Goal: Information Seeking & Learning: Learn about a topic

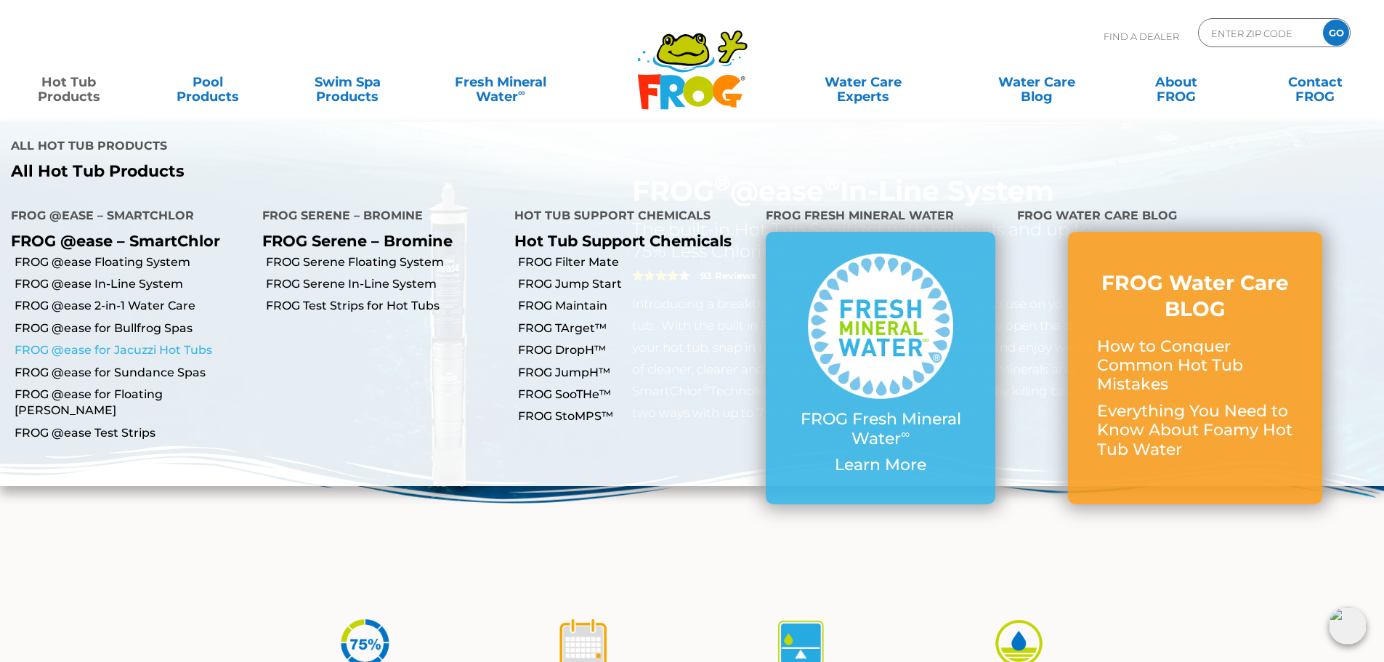
click at [185, 342] on link "FROG @ease for Jacuzzi Hot Tubs" at bounding box center [133, 350] width 237 height 16
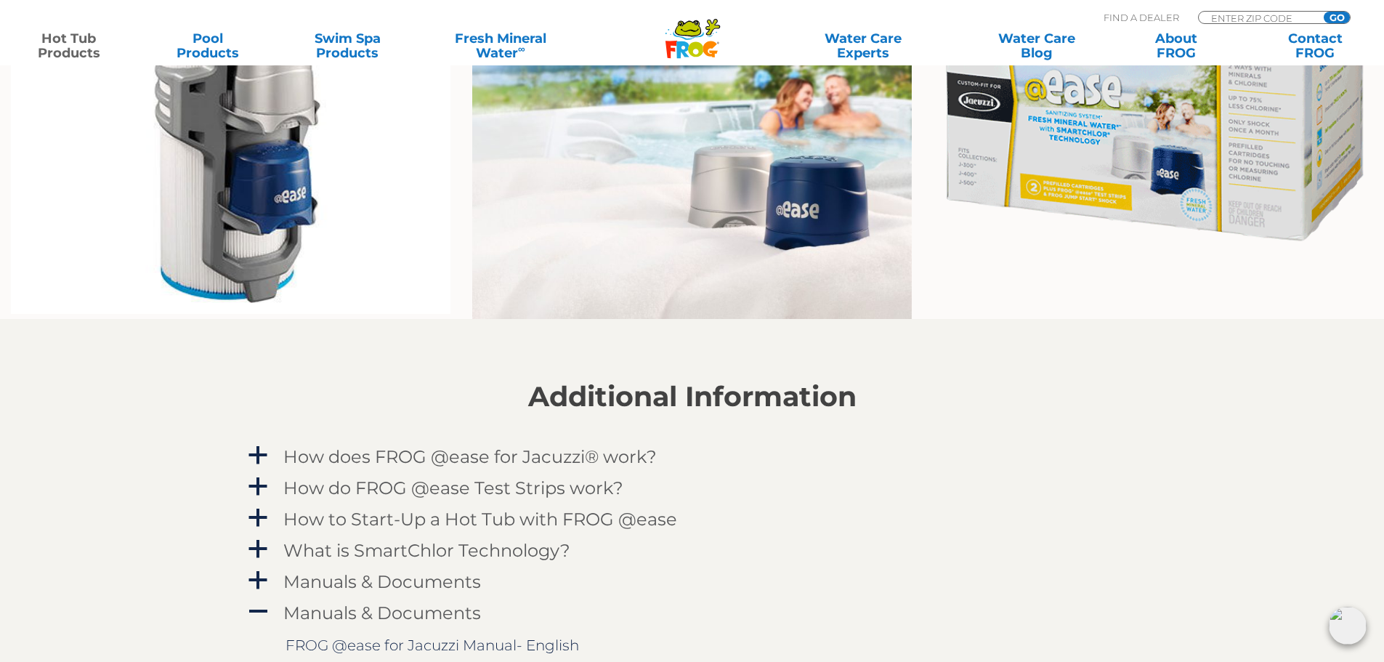
scroll to position [1090, 0]
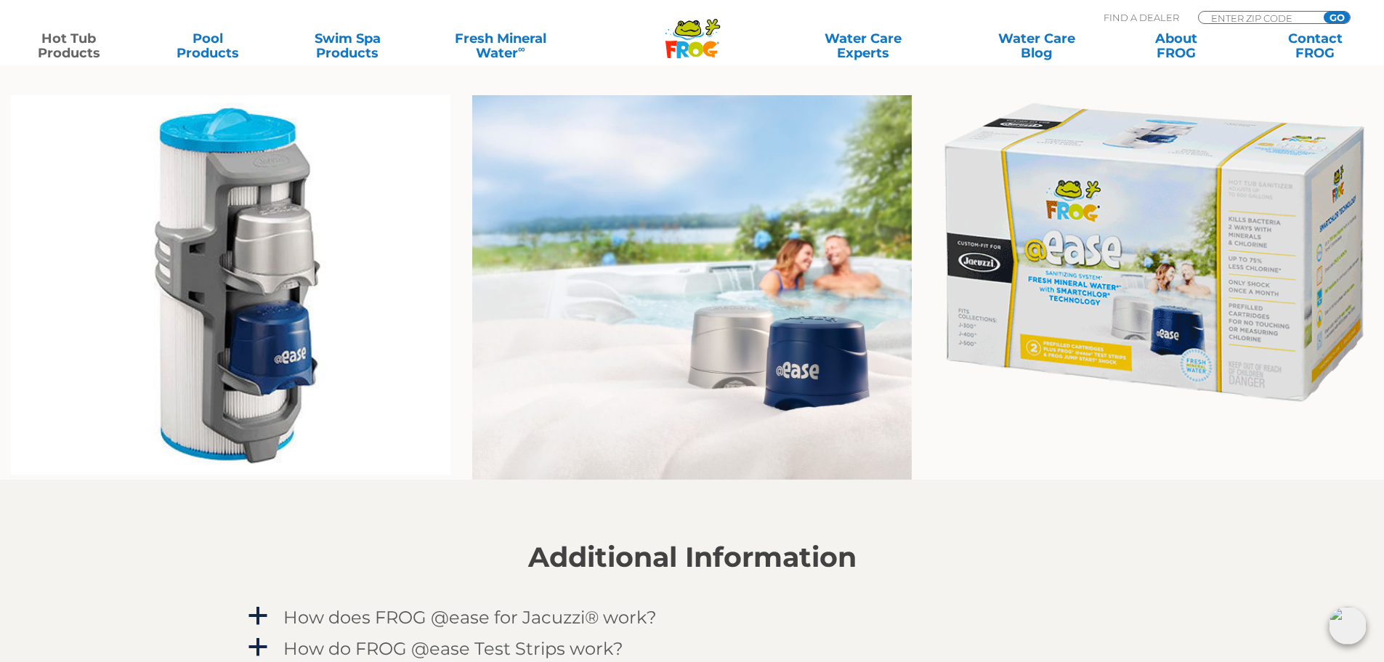
click at [1149, 295] on img at bounding box center [1154, 252] width 440 height 315
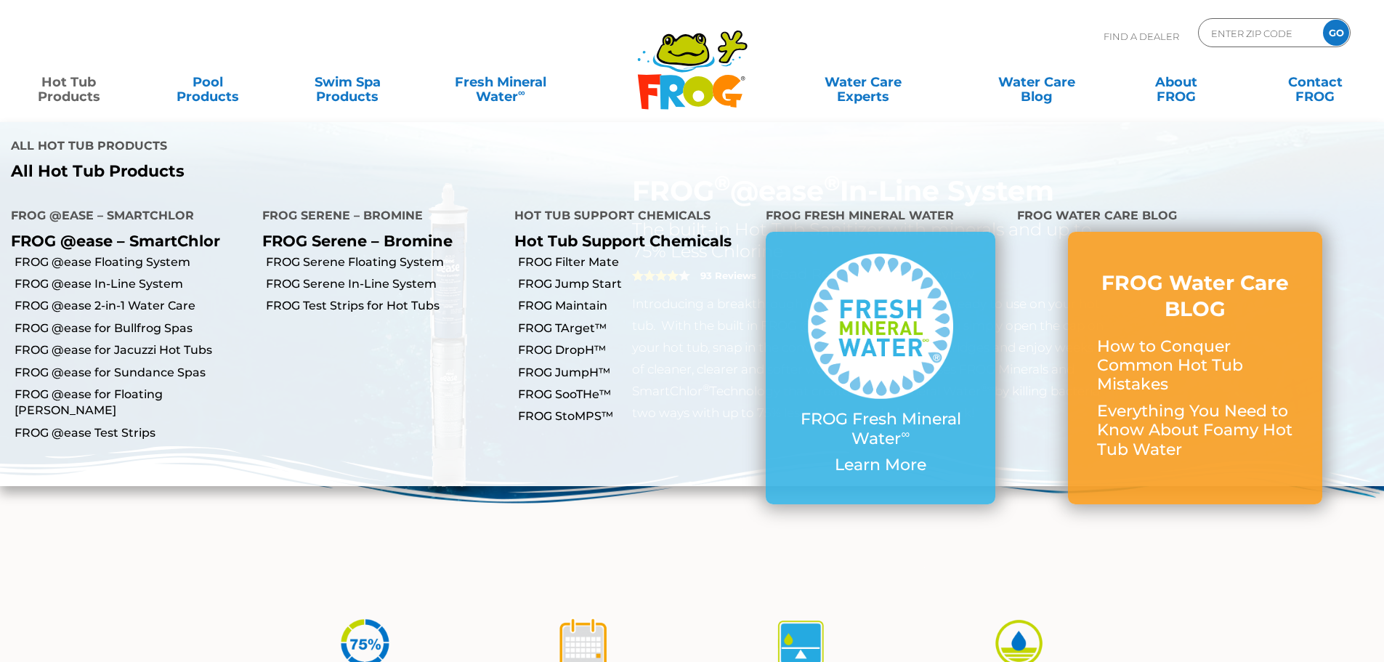
click at [102, 93] on link "Hot Tub Products" at bounding box center [69, 82] width 108 height 29
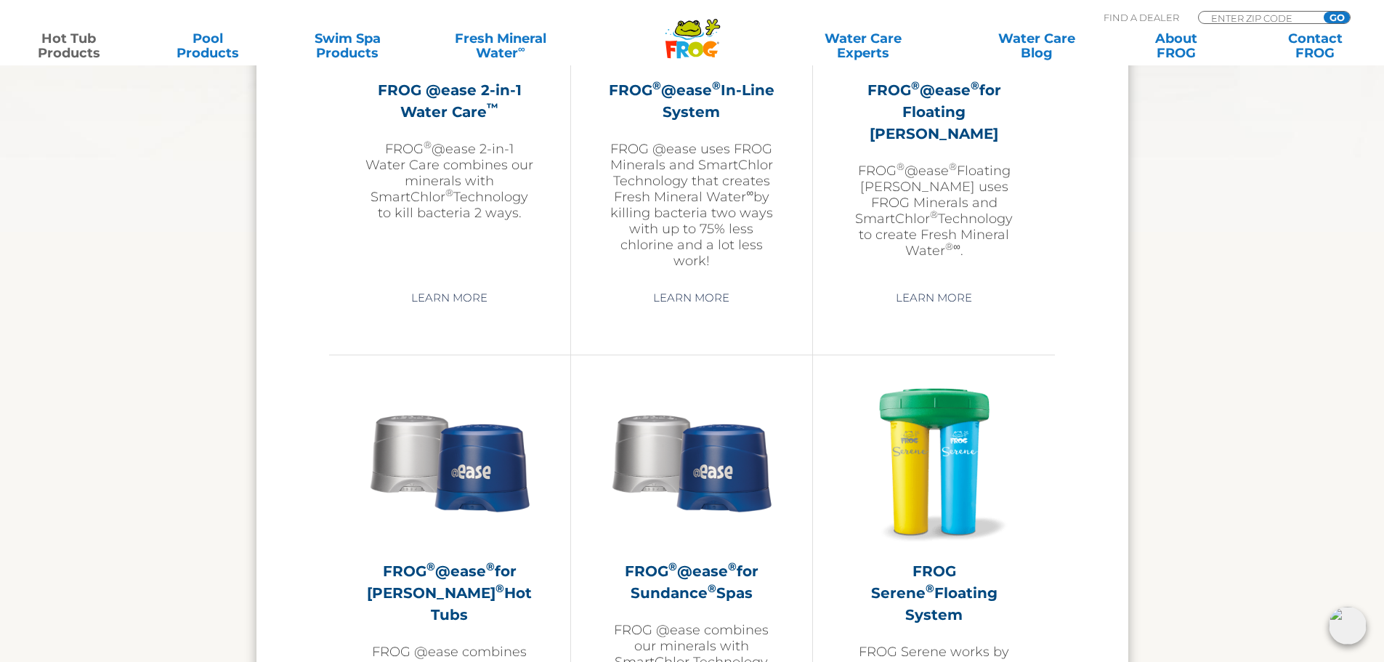
scroll to position [2398, 0]
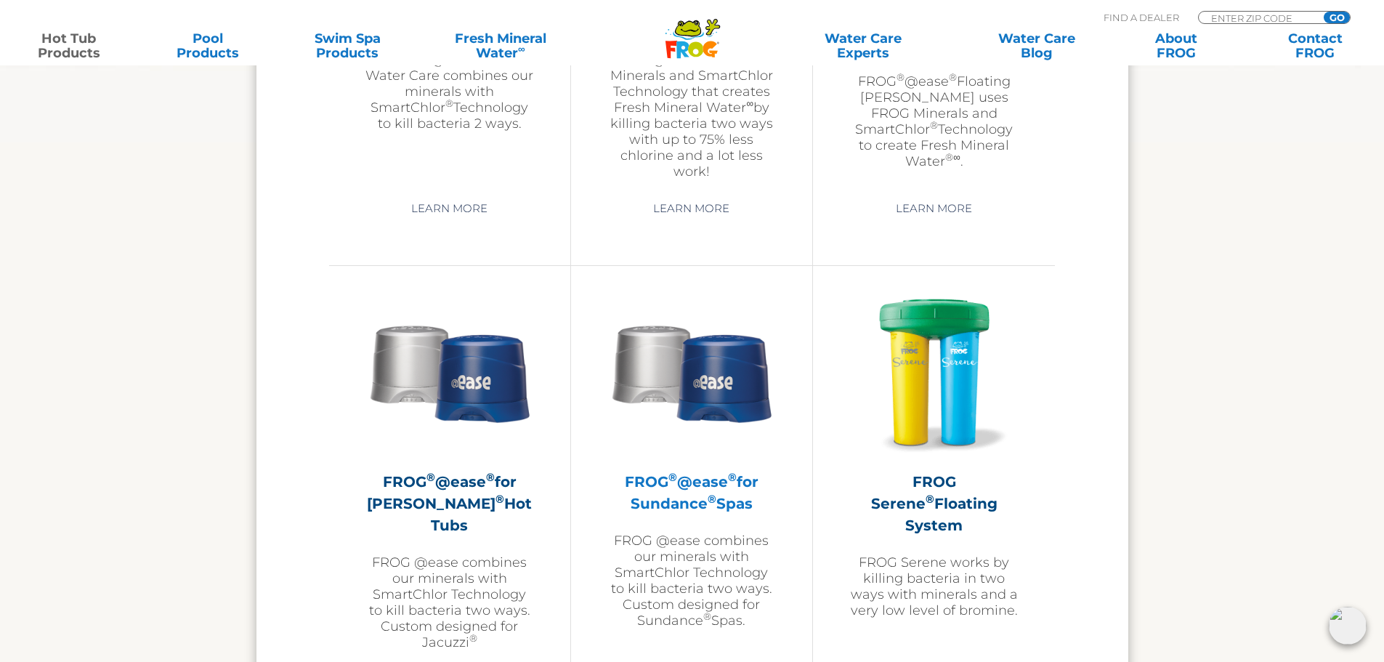
click at [718, 500] on h2 "FROG ® @ease ® for Sundance ® Spas" at bounding box center [691, 493] width 169 height 44
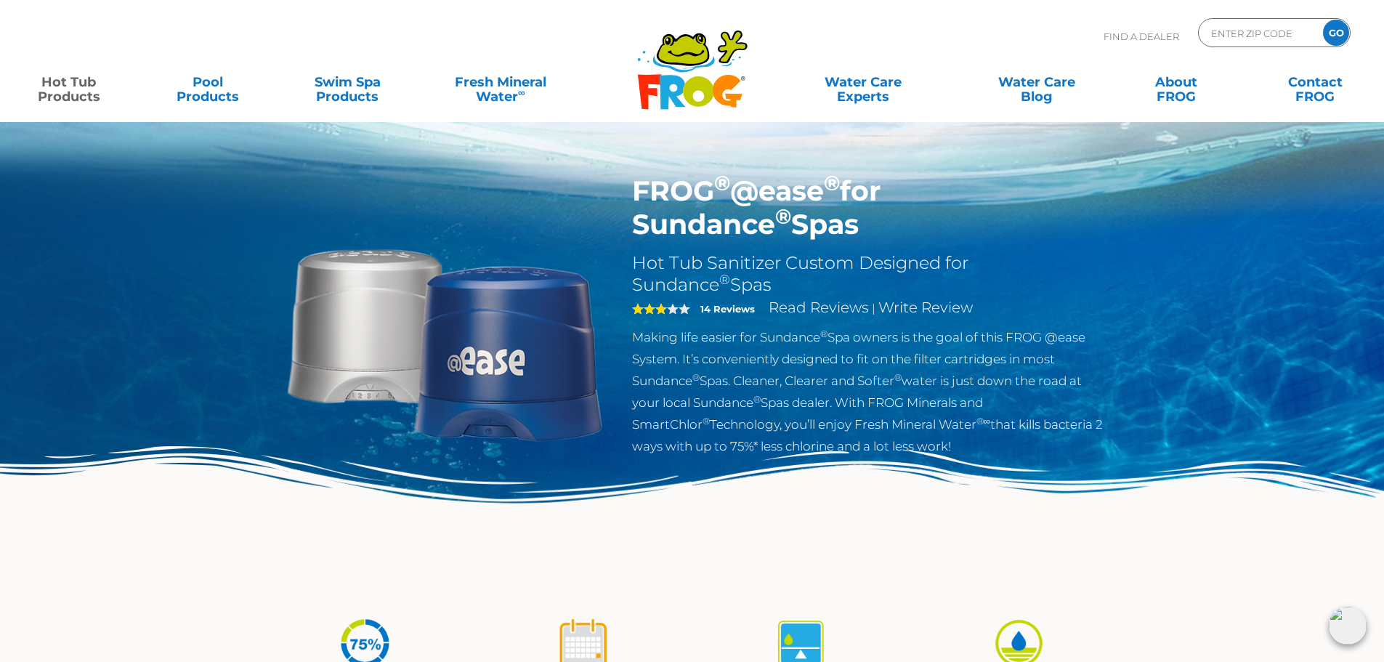
drag, startPoint x: 695, startPoint y: 233, endPoint x: 633, endPoint y: 190, distance: 75.2
click at [633, 190] on h1 "FROG ® @ease ® for Sundance ® Spas" at bounding box center [869, 207] width 474 height 67
copy h1 "FROG ® @ease ® for Sundance ® Spas"
